Goal: Information Seeking & Learning: Check status

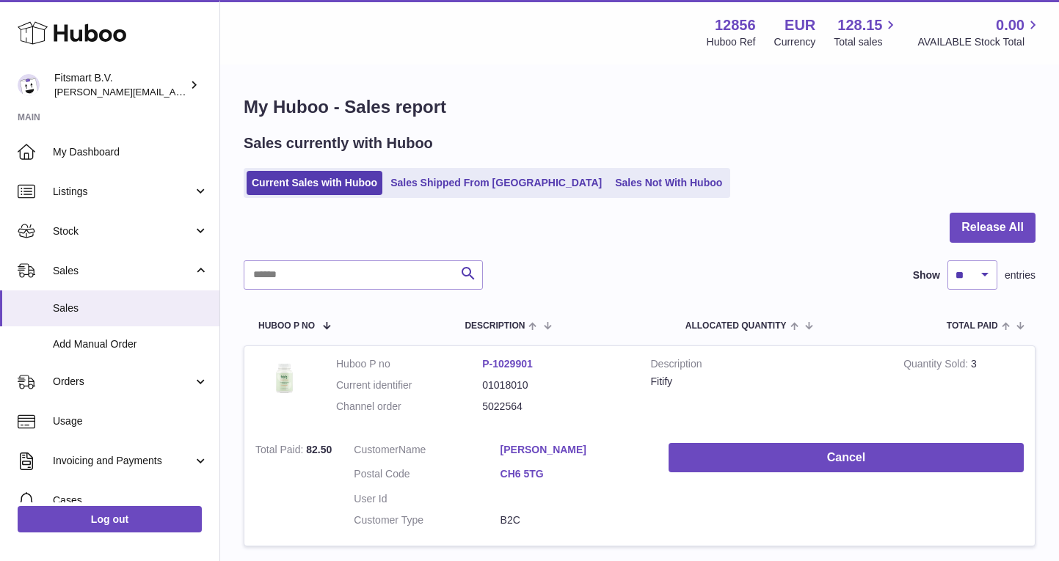
click at [575, 103] on h1 "My Huboo - Sales report" at bounding box center [640, 106] width 792 height 23
click at [76, 314] on link "Sales" at bounding box center [109, 309] width 219 height 36
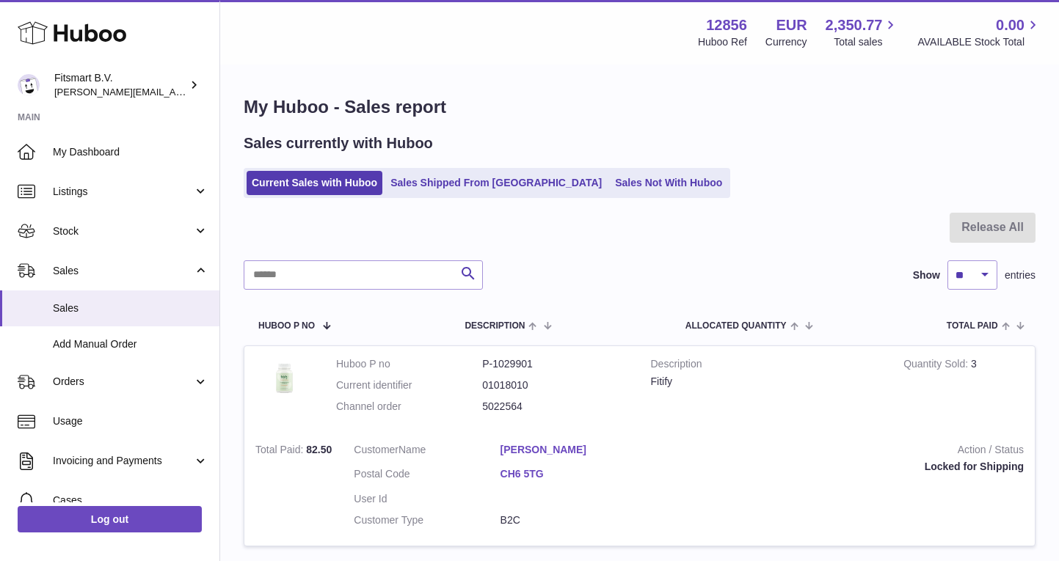
click at [588, 59] on div "Menu Huboo 12856 Huboo Ref EUR Currency 2,350.77 Total sales 0.00 AVAILABLE Sto…" at bounding box center [639, 32] width 839 height 65
